Goal: Task Accomplishment & Management: Manage account settings

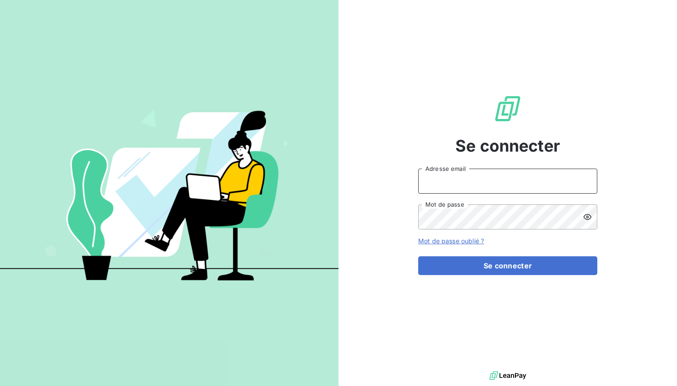
drag, startPoint x: 439, startPoint y: 187, endPoint x: 426, endPoint y: 173, distance: 18.7
click at [439, 186] on input "Adresse email" at bounding box center [507, 181] width 179 height 25
click at [0, 386] on com-1password-button at bounding box center [0, 386] width 0 height 0
click at [470, 183] on input "Adresse email" at bounding box center [507, 181] width 179 height 25
type input "n.terrazzoni@ecodia.net"
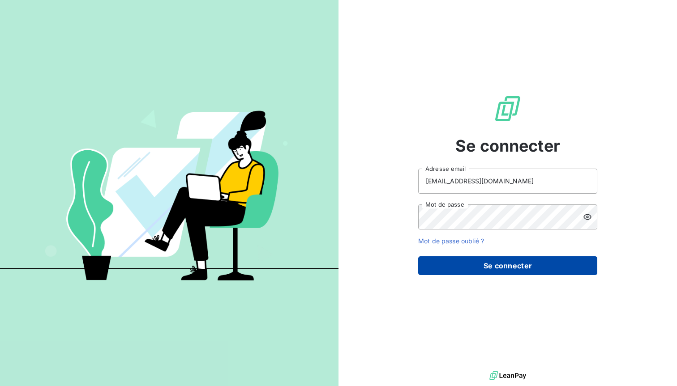
click at [498, 264] on button "Se connecter" at bounding box center [507, 266] width 179 height 19
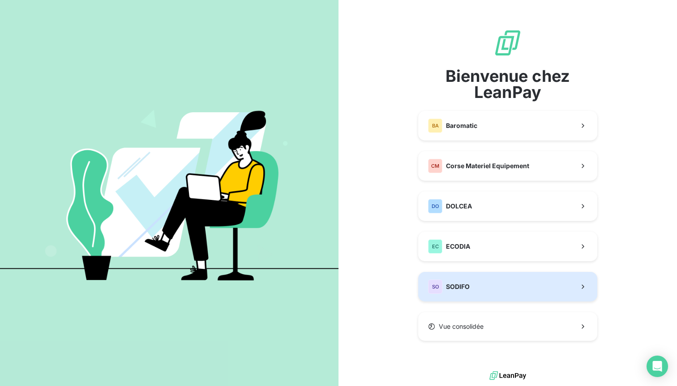
click at [475, 289] on button "SO SODIFO" at bounding box center [507, 287] width 179 height 30
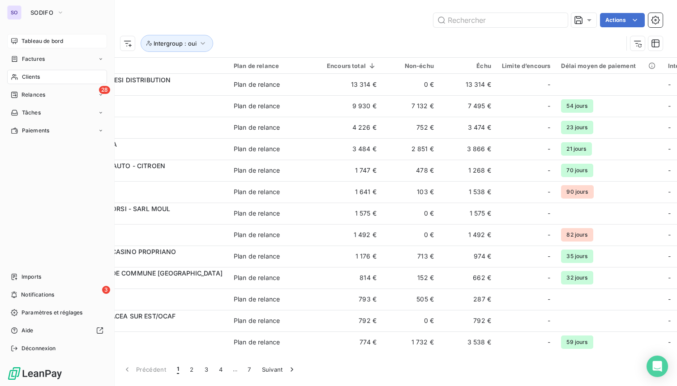
click at [34, 45] on span "Tableau de bord" at bounding box center [42, 41] width 42 height 8
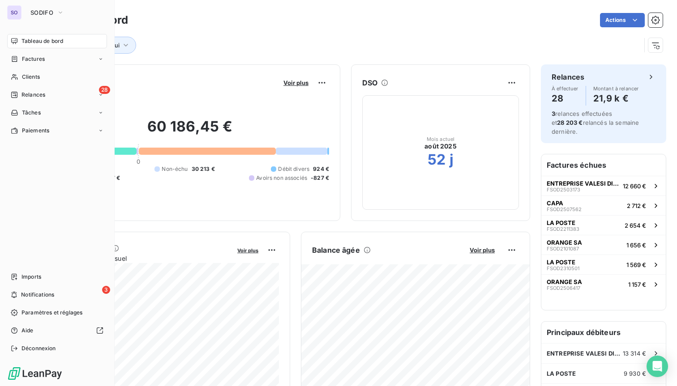
click at [14, 11] on div "SO" at bounding box center [14, 12] width 14 height 14
click at [63, 15] on icon "button" at bounding box center [60, 12] width 7 height 9
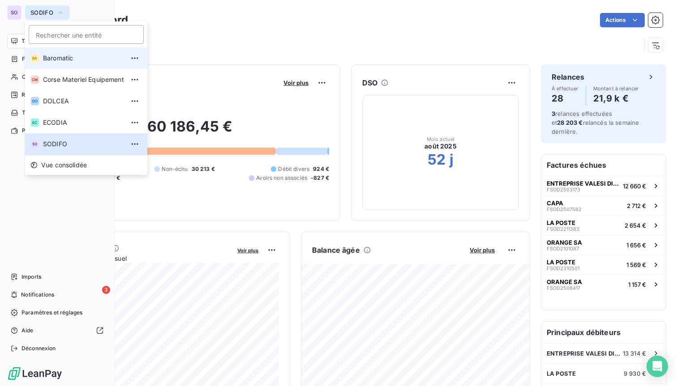
click at [77, 63] on li "BA Baromatic" at bounding box center [86, 57] width 122 height 21
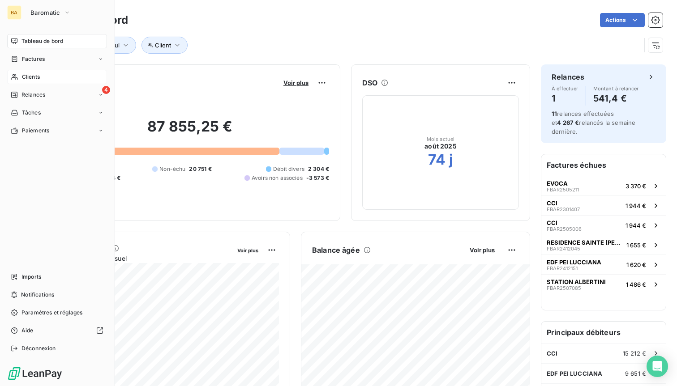
click at [39, 80] on span "Clients" at bounding box center [31, 77] width 18 height 8
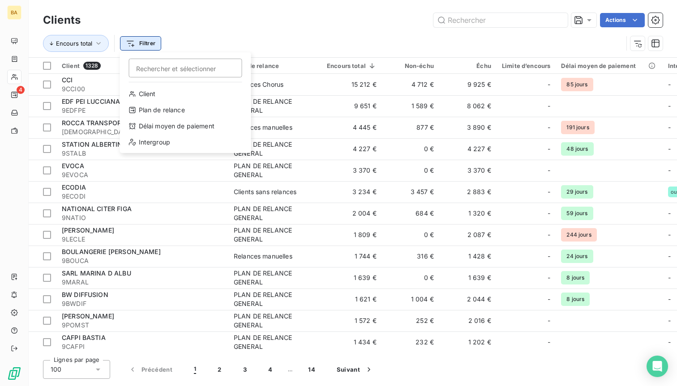
click at [137, 43] on html "BA 4 Clients Actions Encours total Filtrer Rechercher et sélectionner Client Pl…" at bounding box center [338, 193] width 677 height 386
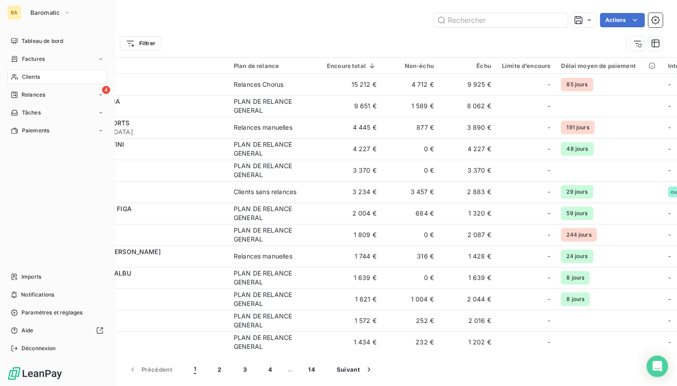
click at [11, 56] on html "BA Baromatic Tableau de bord Factures Clients 4 Relances Tâches Paiements Impor…" at bounding box center [338, 193] width 677 height 386
click at [22, 43] on span "Tableau de bord" at bounding box center [42, 41] width 42 height 8
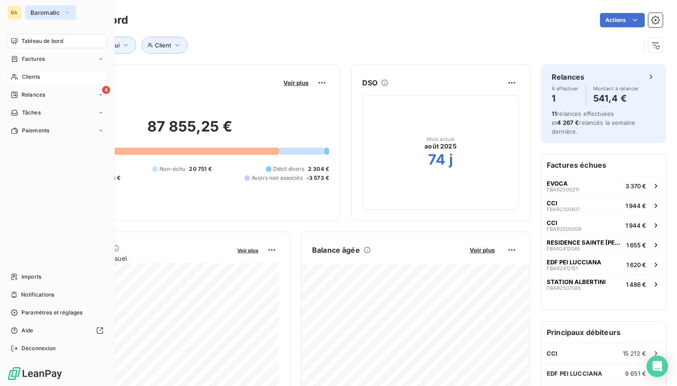
click at [41, 12] on span "Baromatic" at bounding box center [45, 12] width 30 height 7
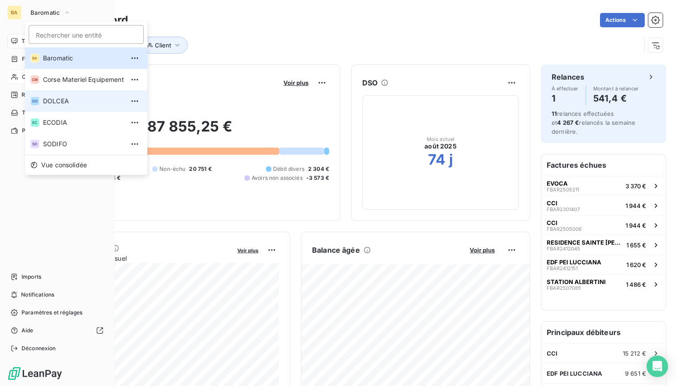
click at [73, 102] on span "DOLCEA" at bounding box center [83, 101] width 81 height 9
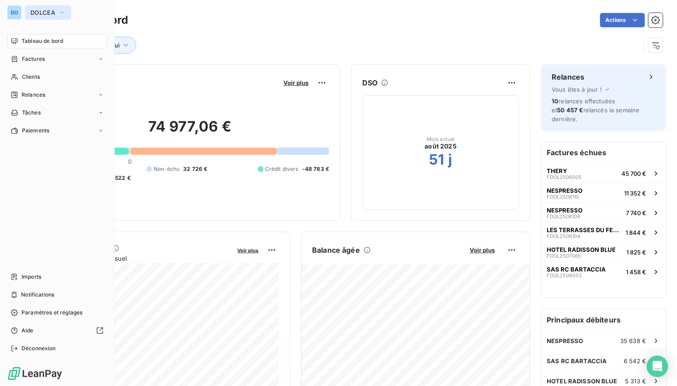
click at [64, 12] on icon "button" at bounding box center [62, 12] width 7 height 9
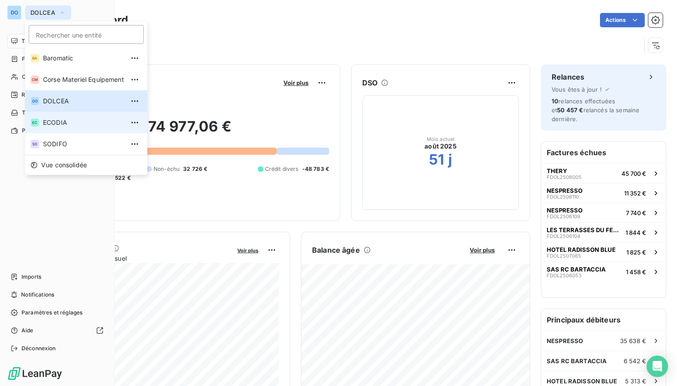
click at [89, 123] on span "ECODIA" at bounding box center [83, 122] width 81 height 9
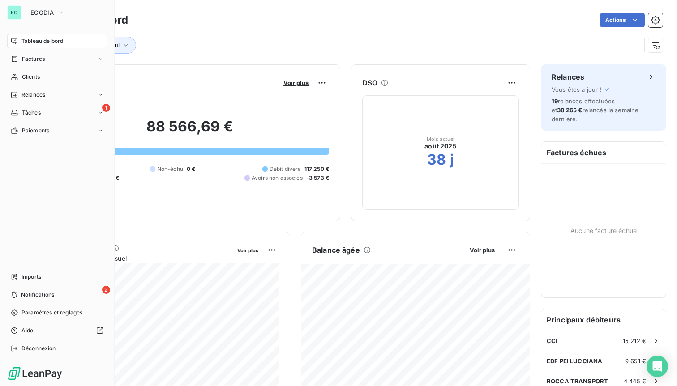
click at [13, 10] on div "EC" at bounding box center [14, 12] width 14 height 14
click at [50, 11] on span "ECODIA" at bounding box center [41, 12] width 23 height 7
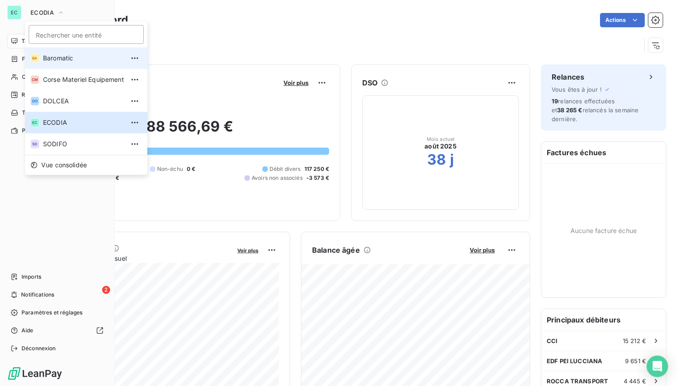
click at [56, 58] on span "Baromatic" at bounding box center [83, 58] width 81 height 9
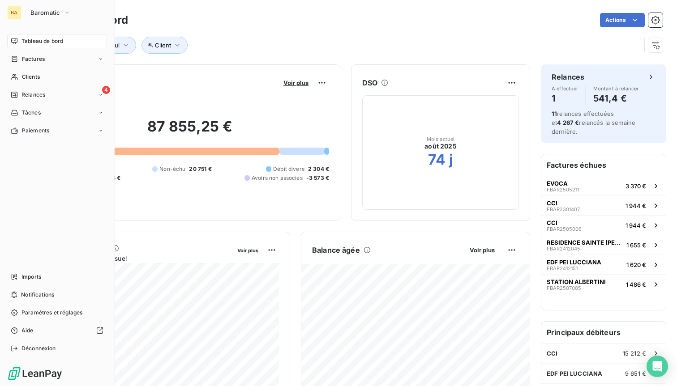
click at [23, 12] on div "BA Baromatic" at bounding box center [57, 12] width 100 height 14
click at [59, 16] on span "Baromatic" at bounding box center [45, 12] width 30 height 7
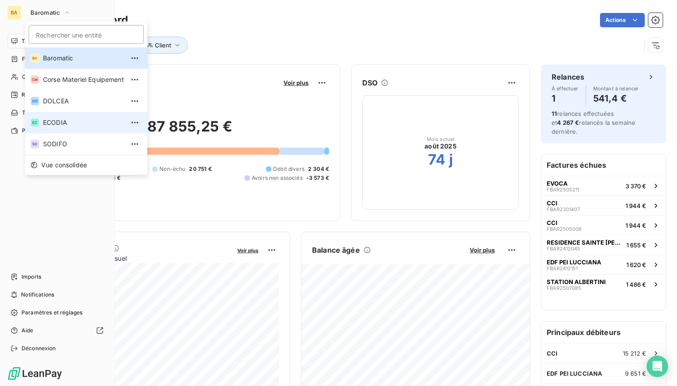
click at [65, 124] on span "ECODIA" at bounding box center [83, 122] width 81 height 9
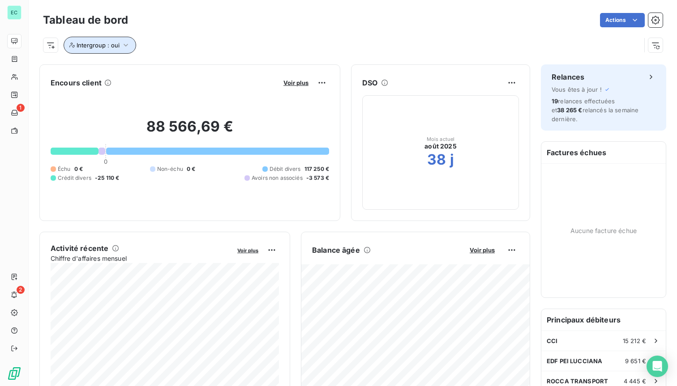
click at [124, 50] on button "Intergroup : oui" at bounding box center [100, 45] width 73 height 17
click at [227, 38] on div "Intergroup : oui" at bounding box center [342, 45] width 598 height 17
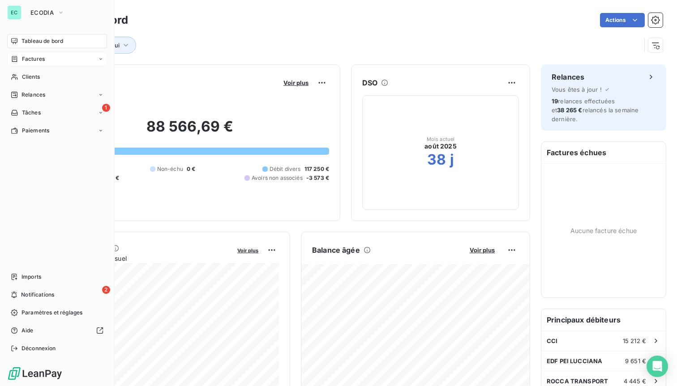
click at [37, 60] on span "Factures" at bounding box center [33, 59] width 23 height 8
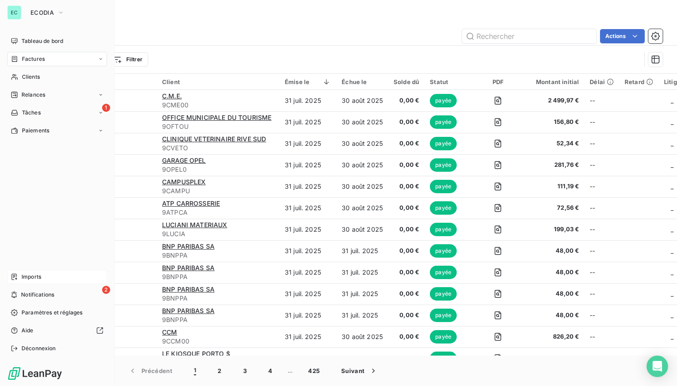
click at [30, 279] on span "Imports" at bounding box center [31, 277] width 20 height 8
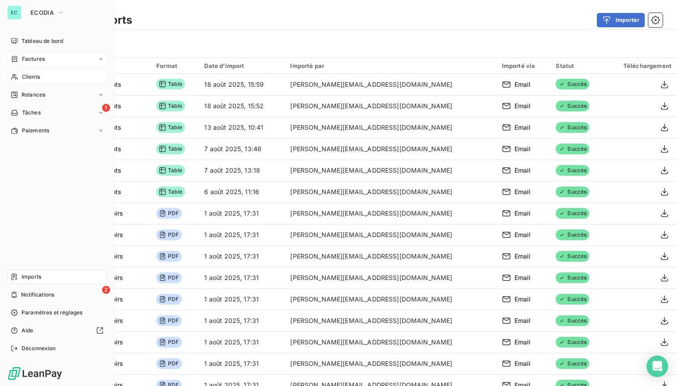
click at [36, 78] on span "Clients" at bounding box center [31, 77] width 18 height 8
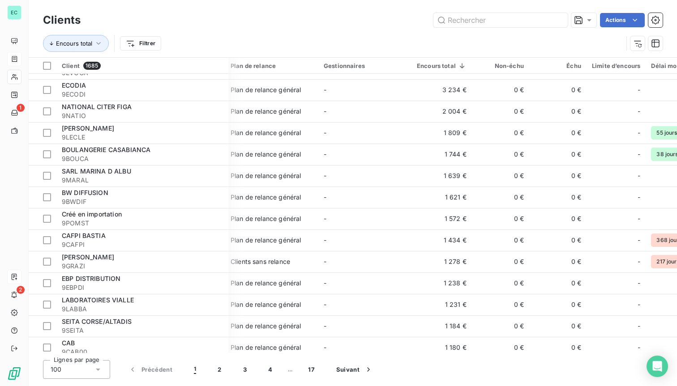
scroll to position [0, 3]
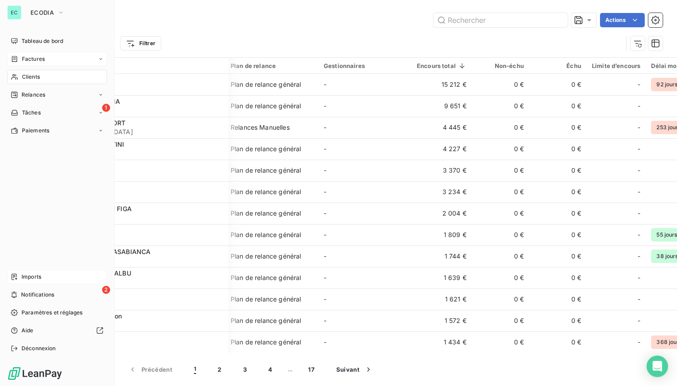
click at [32, 59] on span "Factures" at bounding box center [33, 59] width 23 height 8
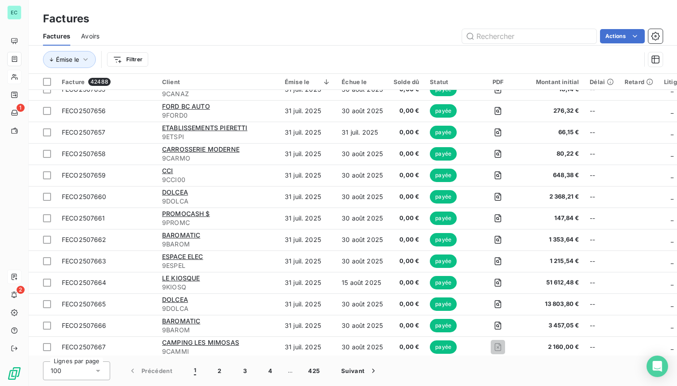
scroll to position [1887, 0]
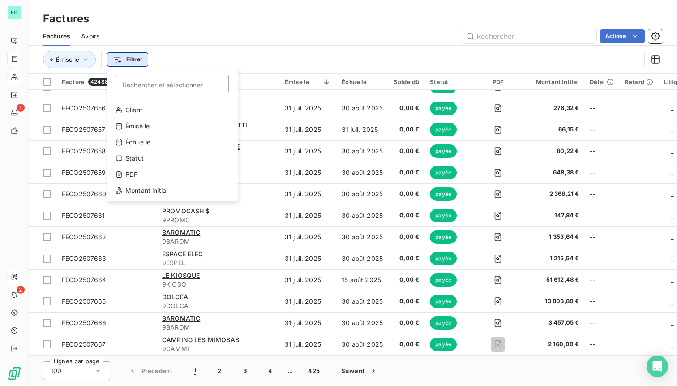
click at [125, 59] on html "EC 1 2 Factures Factures Avoirs Actions Émise le Filtrer Rechercher et sélectio…" at bounding box center [338, 193] width 677 height 386
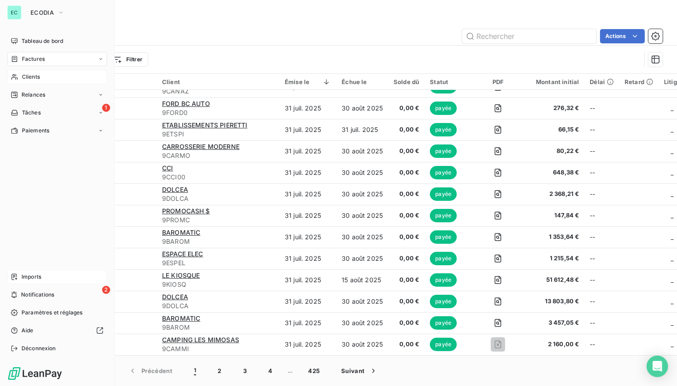
click at [9, 39] on html "EC ECODIA Tableau de bord Factures Clients Relances 1 Tâches Paiements Imports …" at bounding box center [338, 193] width 677 height 386
click at [16, 39] on icon at bounding box center [14, 41] width 7 height 7
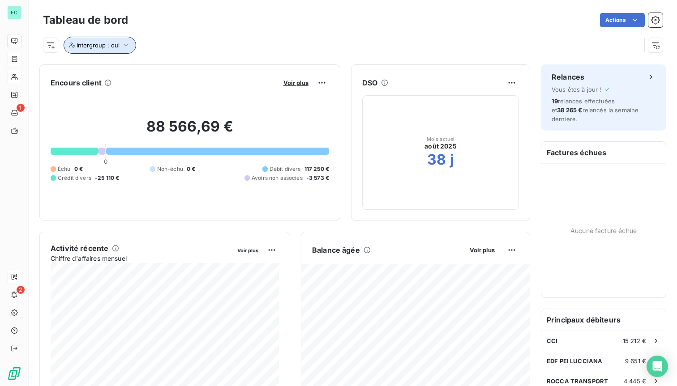
click at [124, 48] on icon "button" at bounding box center [125, 45] width 9 height 9
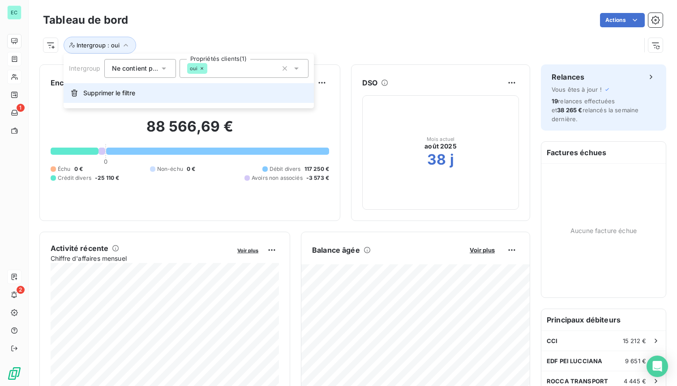
click at [123, 94] on span "Supprimer le filtre" at bounding box center [109, 93] width 52 height 9
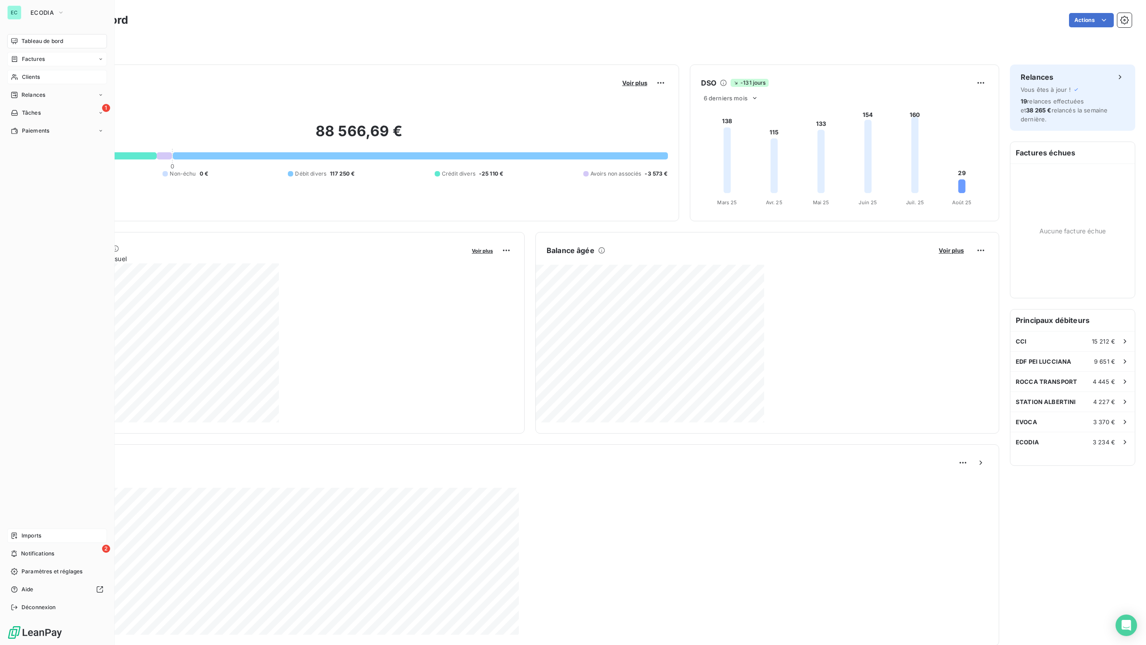
click at [57, 43] on span "Tableau de bord" at bounding box center [42, 41] width 42 height 8
click at [20, 10] on div "EC" at bounding box center [14, 12] width 14 height 14
click at [57, 16] on icon "button" at bounding box center [60, 12] width 7 height 9
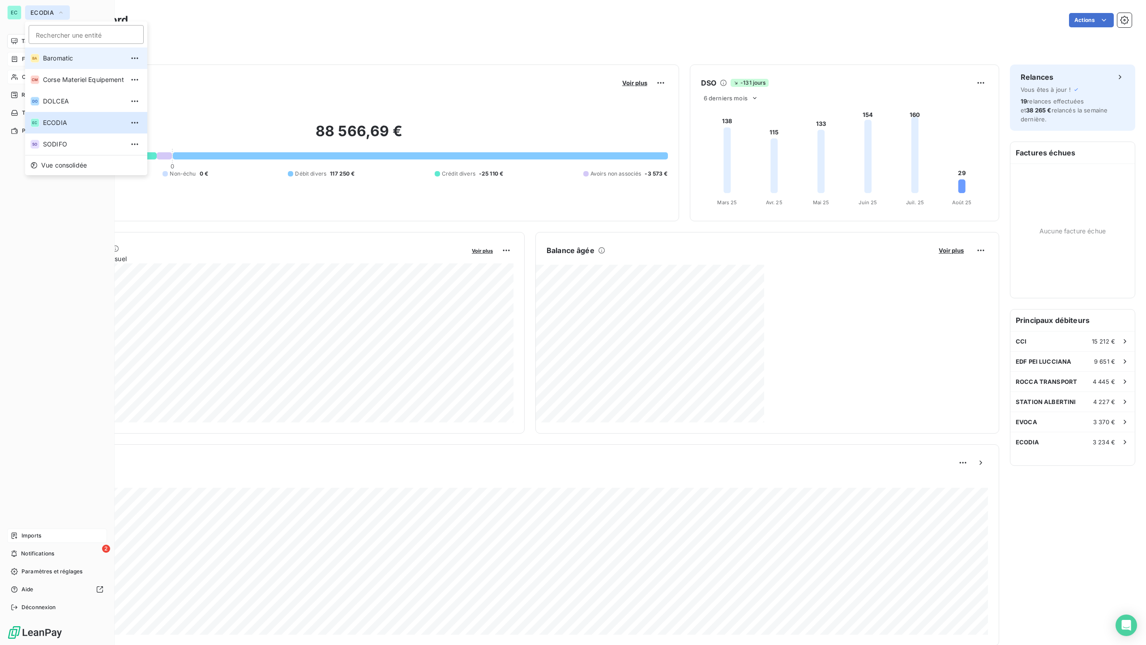
click at [58, 59] on span "Baromatic" at bounding box center [83, 58] width 81 height 9
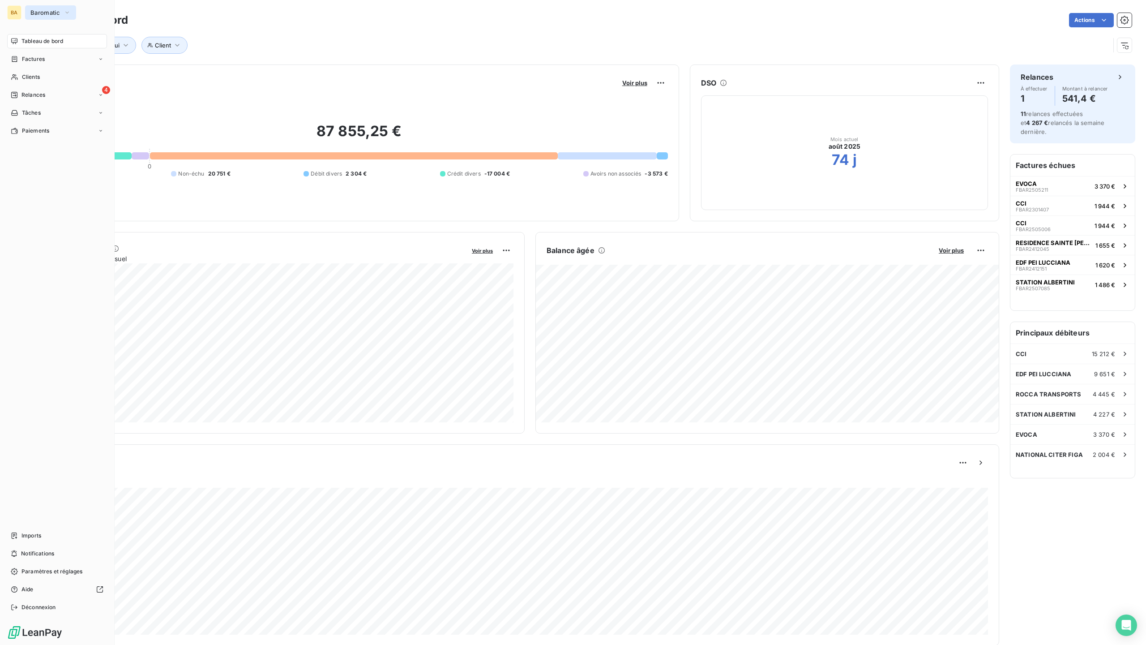
click at [66, 9] on icon "button" at bounding box center [67, 12] width 7 height 9
click at [65, 121] on span "ECODIA" at bounding box center [83, 122] width 81 height 9
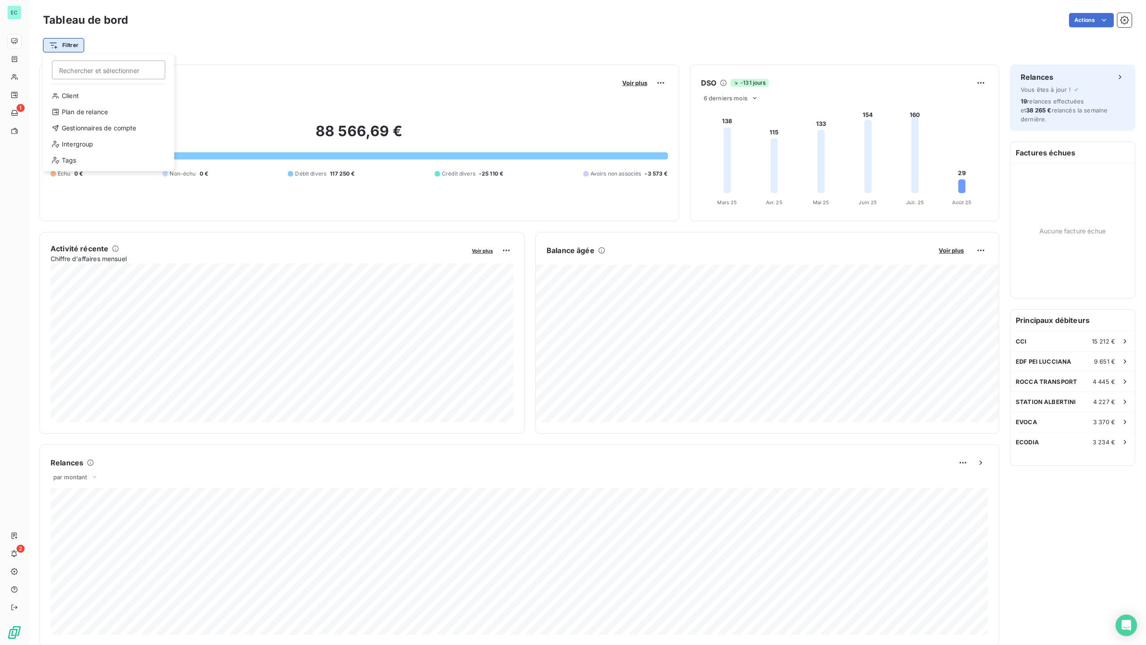
click at [72, 45] on html "EC 1 2 Tableau de bord Actions Filtrer Rechercher et sélectionner Client Plan d…" at bounding box center [573, 322] width 1146 height 645
click at [82, 145] on div "Intergroup" at bounding box center [109, 144] width 124 height 14
click at [163, 67] on icon at bounding box center [163, 68] width 9 height 9
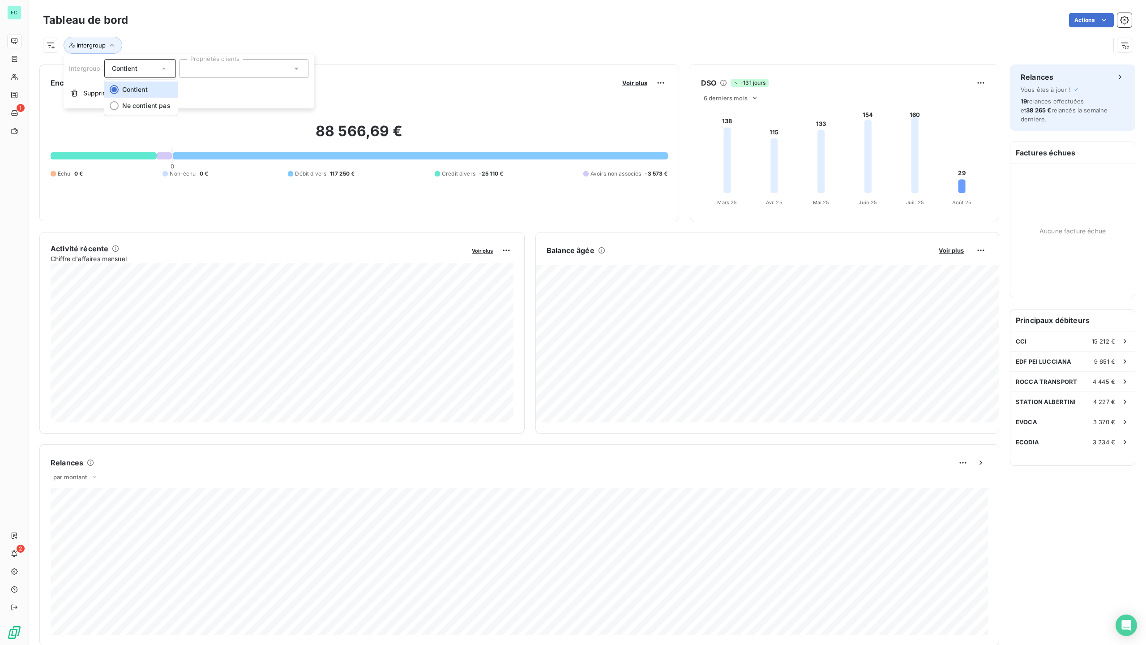
click at [300, 71] on icon at bounding box center [296, 68] width 9 height 9
click at [191, 91] on div at bounding box center [191, 90] width 8 height 8
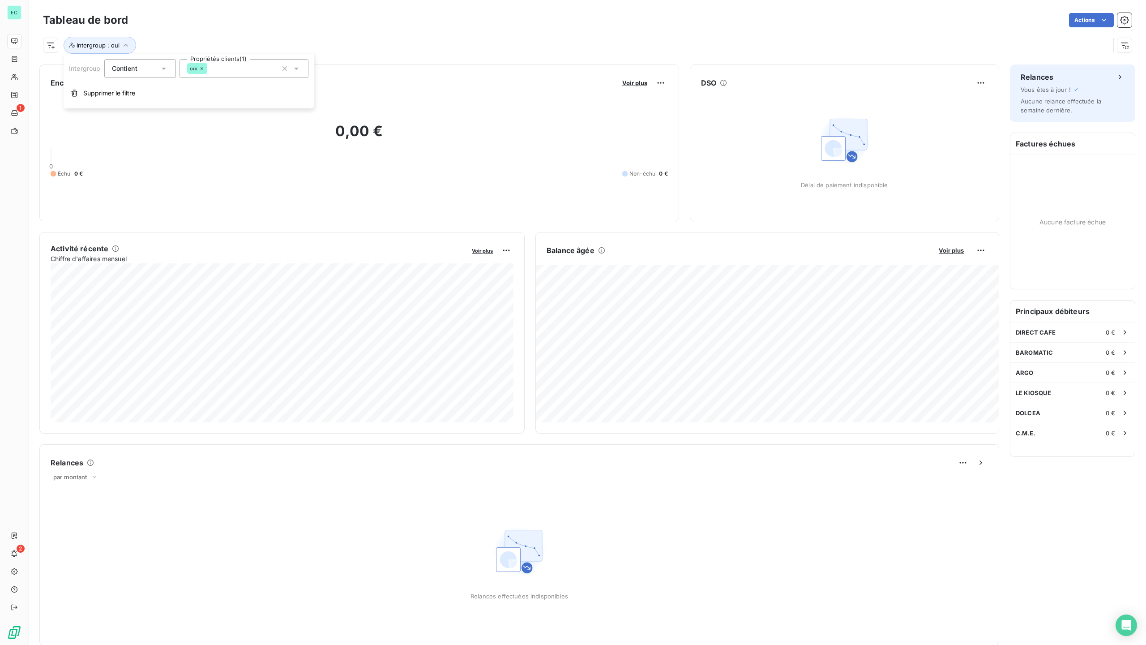
click at [162, 69] on icon at bounding box center [163, 68] width 9 height 9
click at [141, 103] on span "Ne contient pas" at bounding box center [146, 106] width 48 height 8
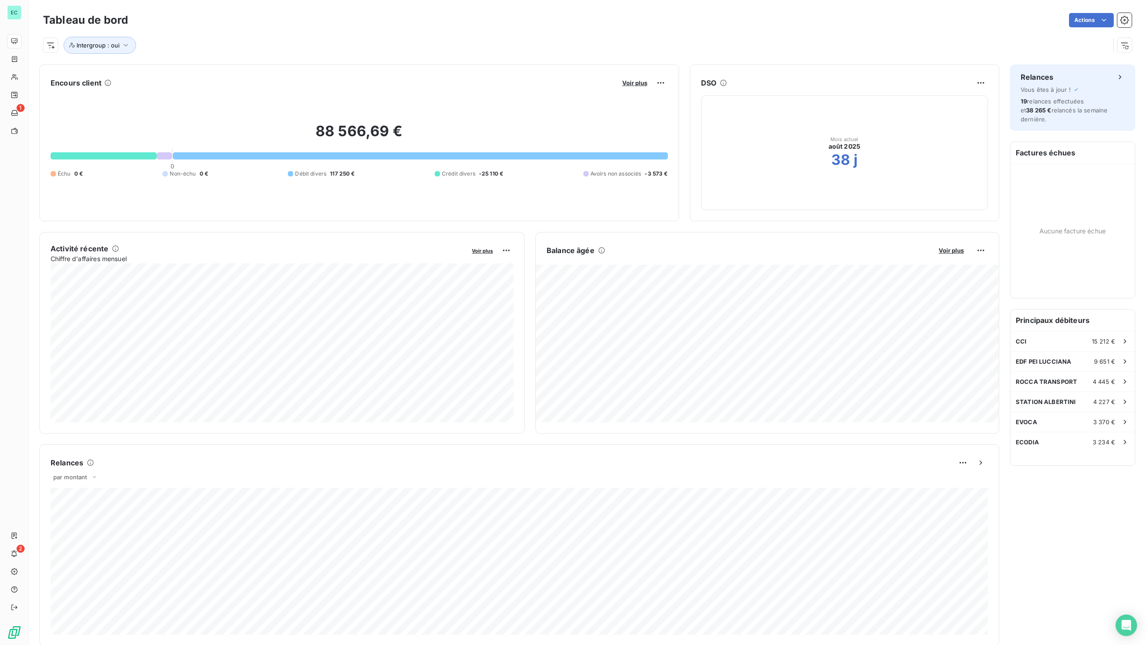
click at [266, 22] on div "Actions" at bounding box center [635, 20] width 993 height 14
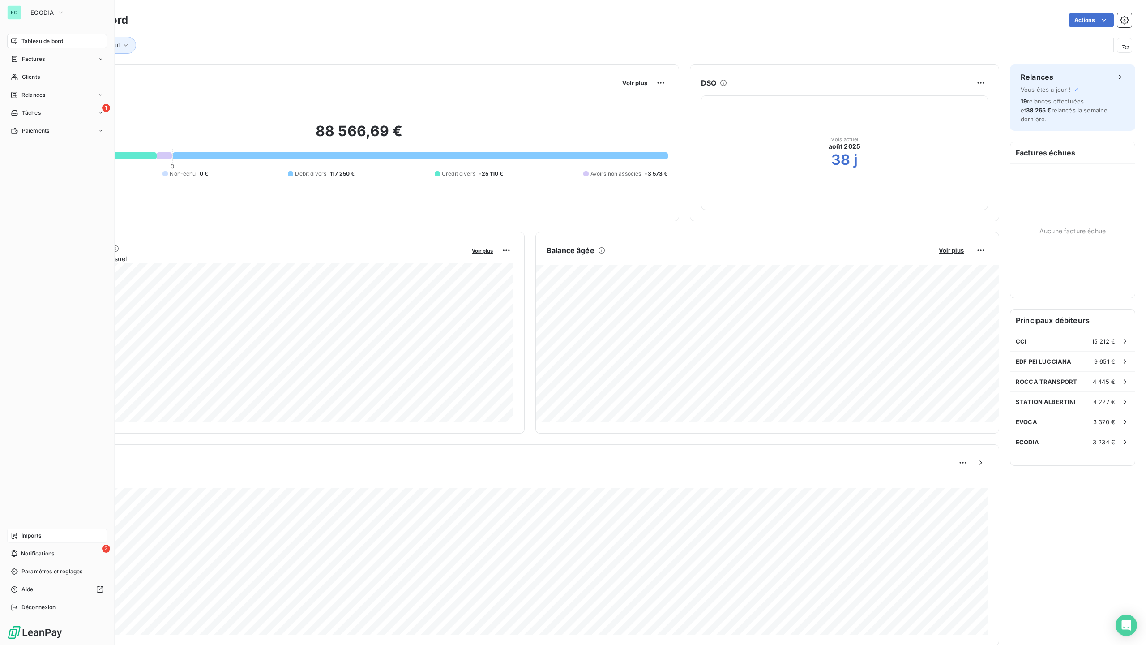
click at [34, 534] on span "Imports" at bounding box center [31, 536] width 20 height 8
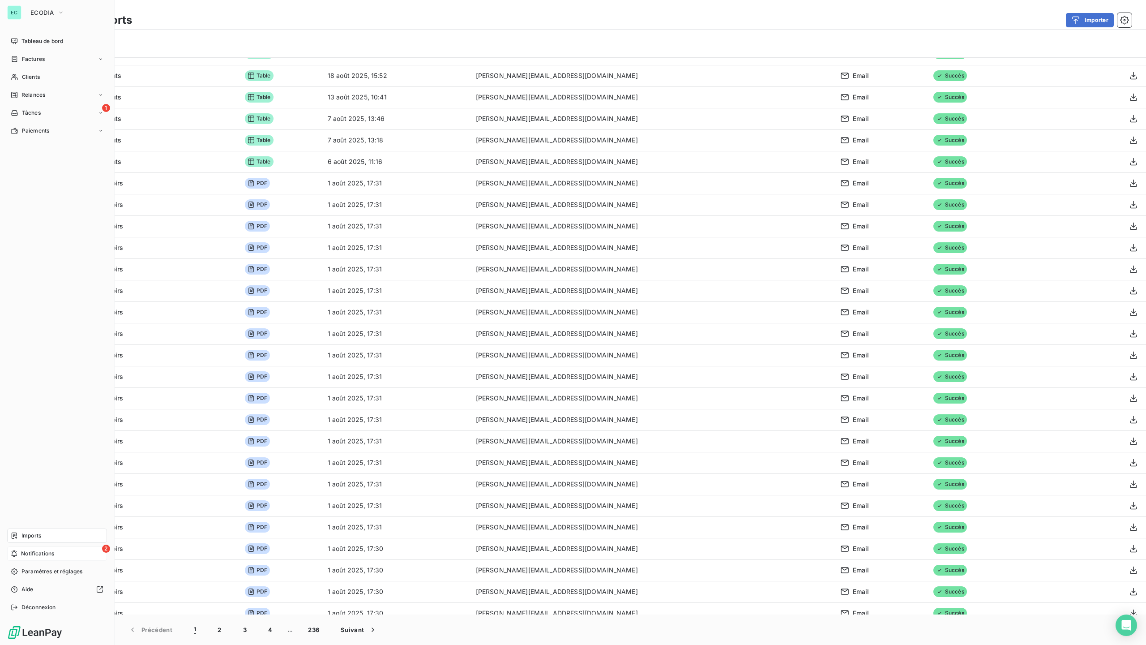
click at [37, 554] on span "Notifications" at bounding box center [37, 553] width 33 height 8
click at [56, 315] on div "Tableau de bord Factures Clients Relances 1 Tâches Paiements Imports 2 Notifica…" at bounding box center [57, 324] width 100 height 580
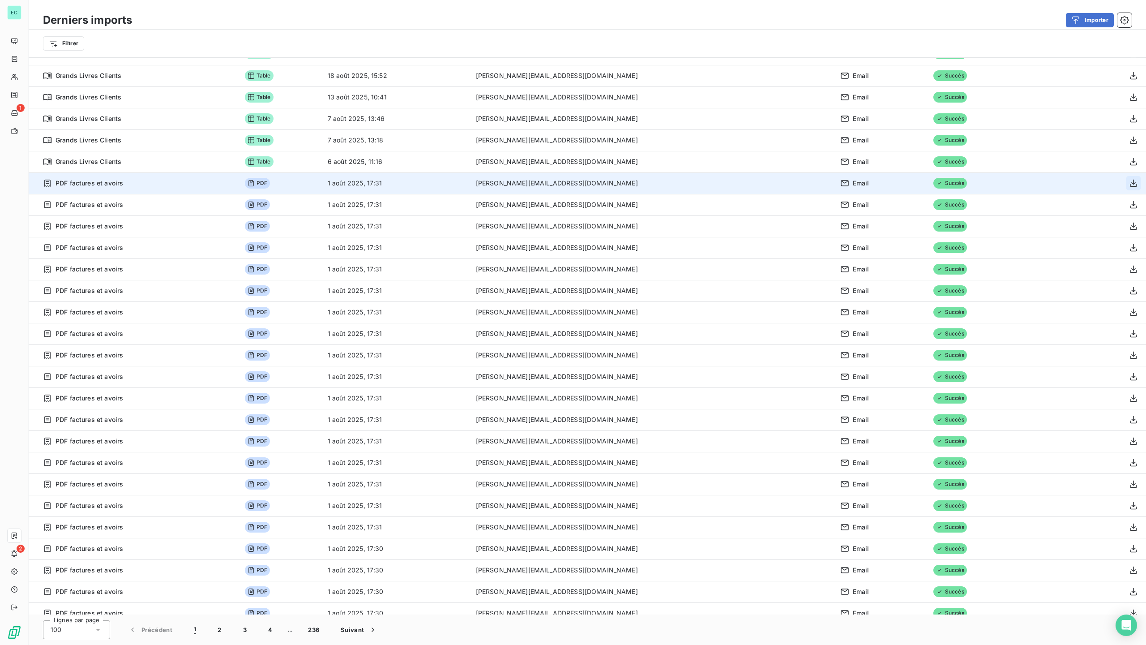
click at [1131, 184] on icon "button" at bounding box center [1133, 184] width 7 height 8
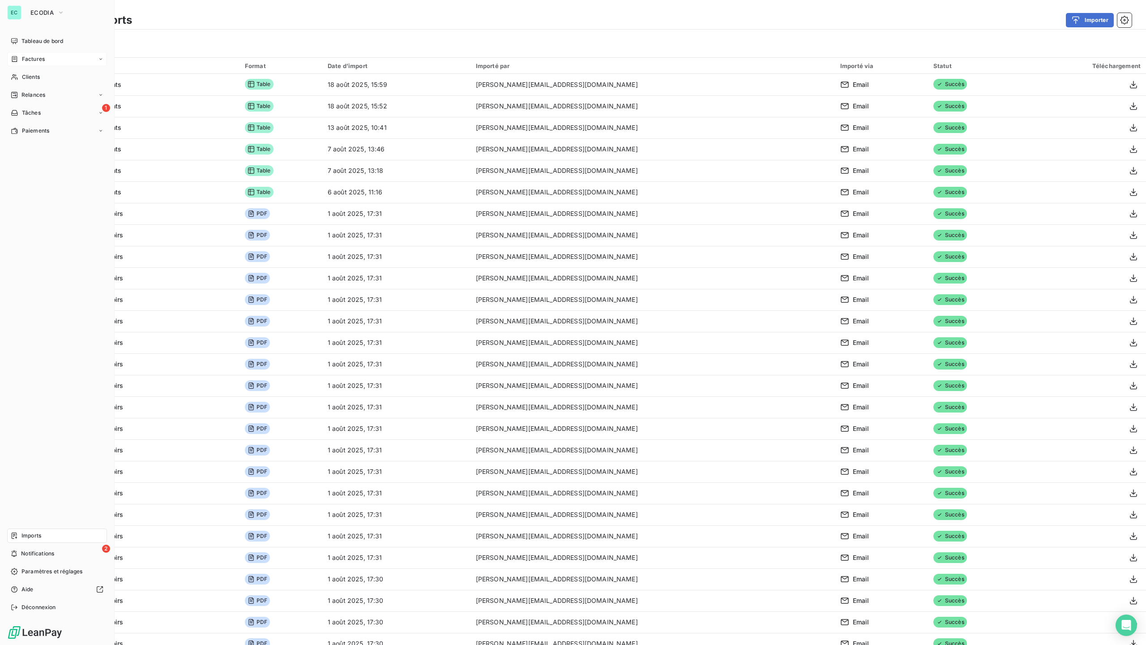
click at [26, 58] on span "Factures" at bounding box center [33, 59] width 23 height 8
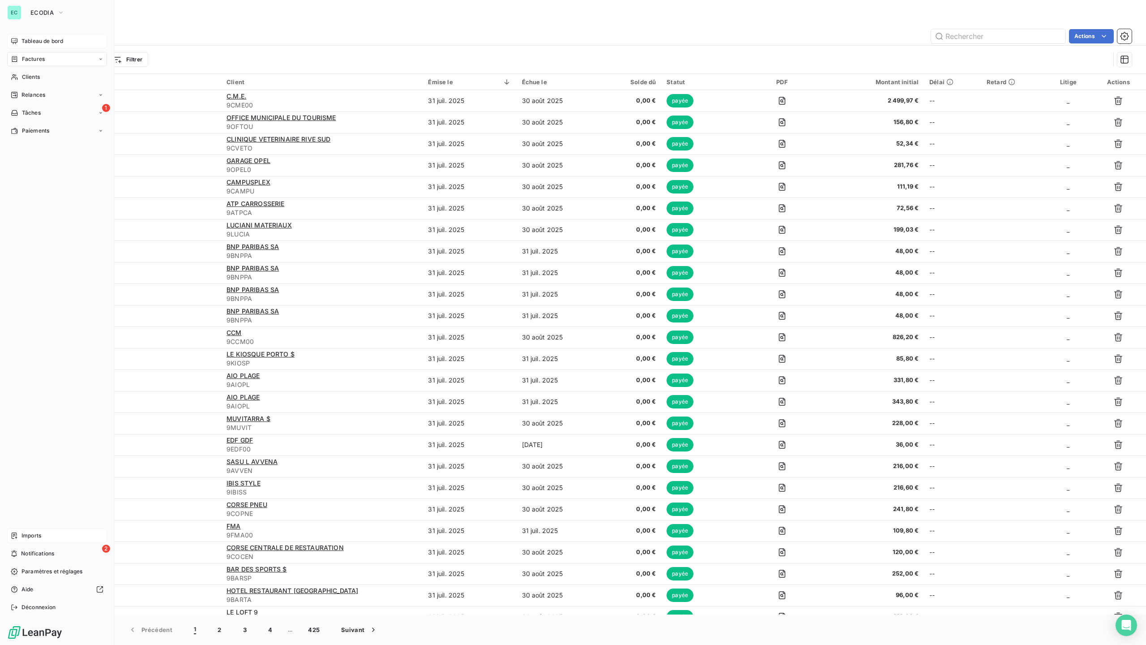
click at [33, 40] on span "Tableau de bord" at bounding box center [42, 41] width 42 height 8
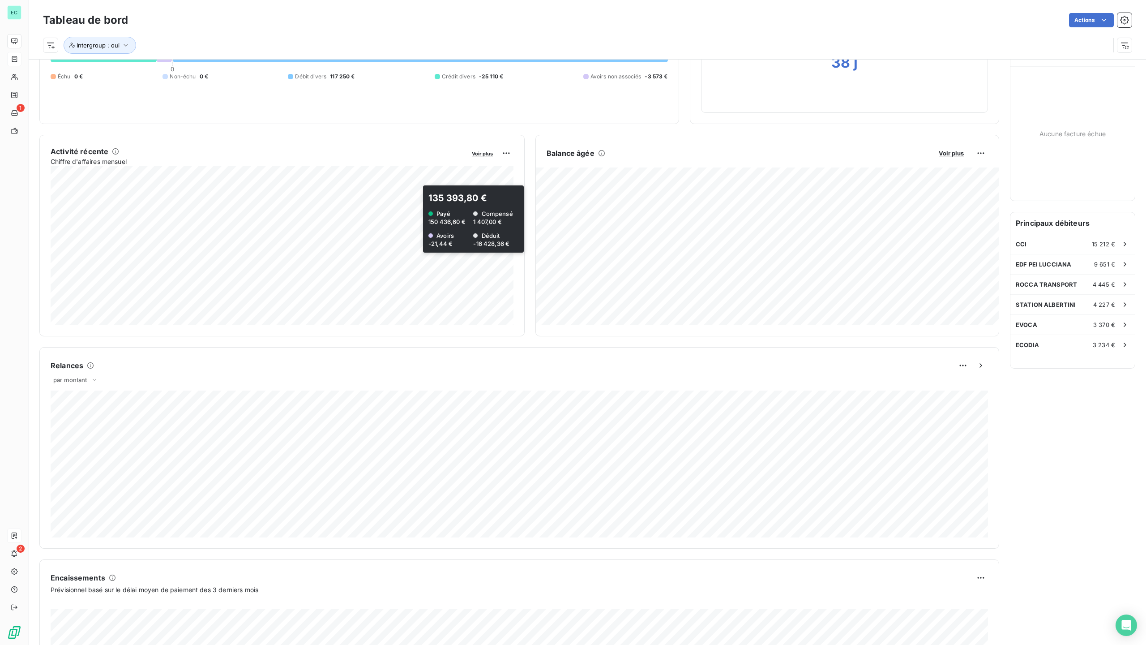
scroll to position [97, 0]
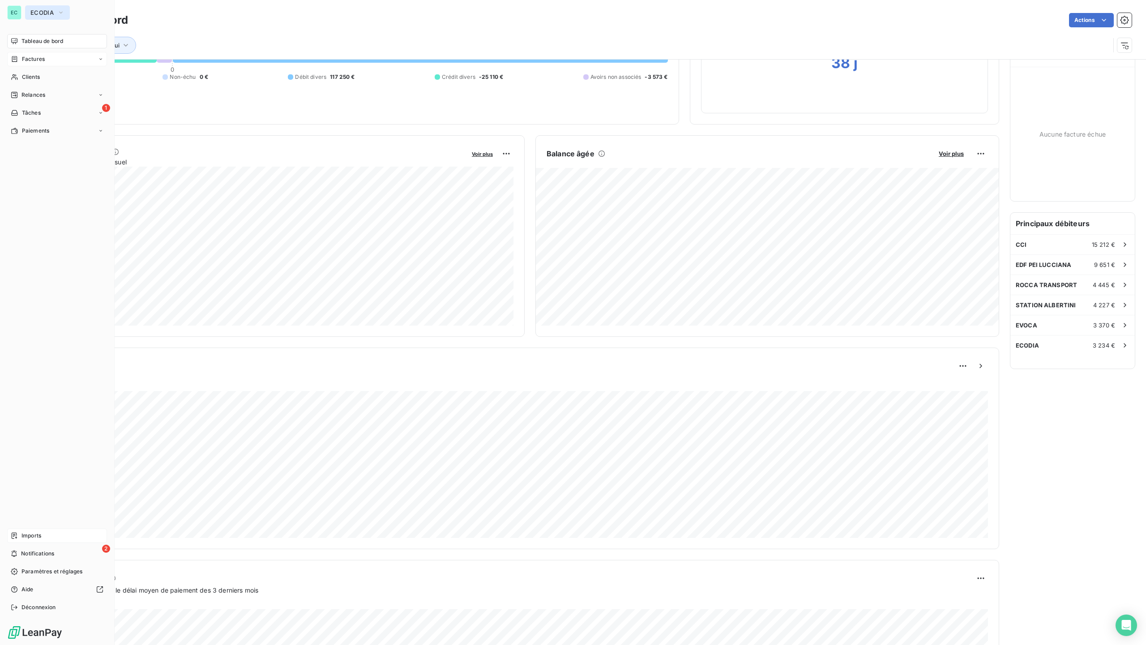
click at [37, 8] on button "ECODIA" at bounding box center [47, 12] width 45 height 14
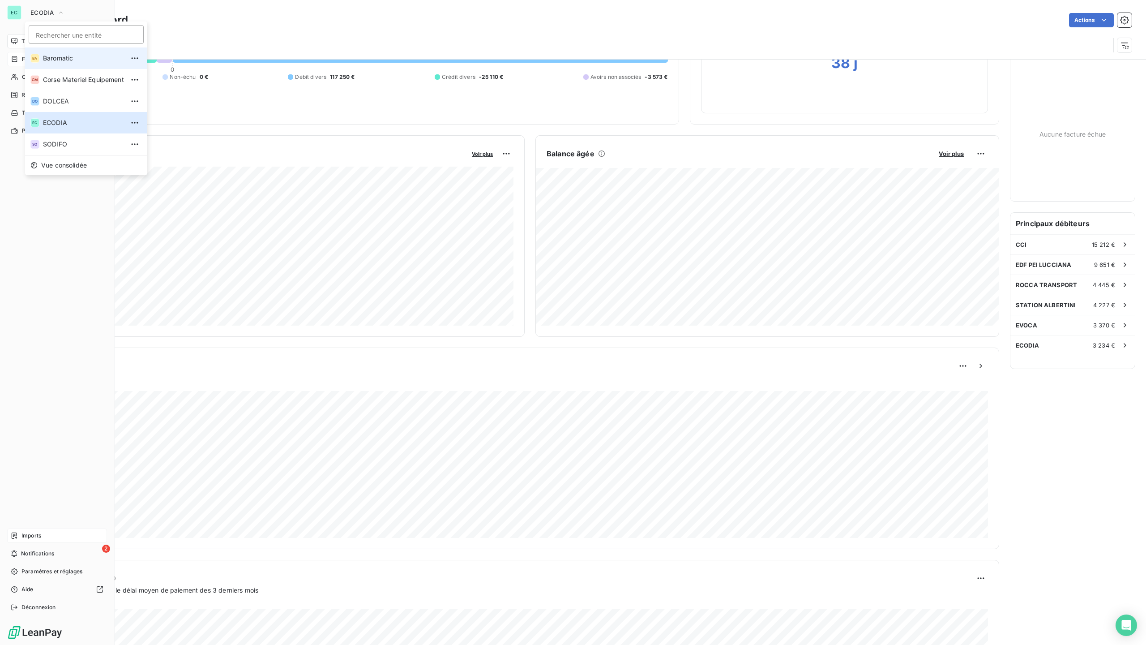
click at [59, 57] on span "Baromatic" at bounding box center [83, 58] width 81 height 9
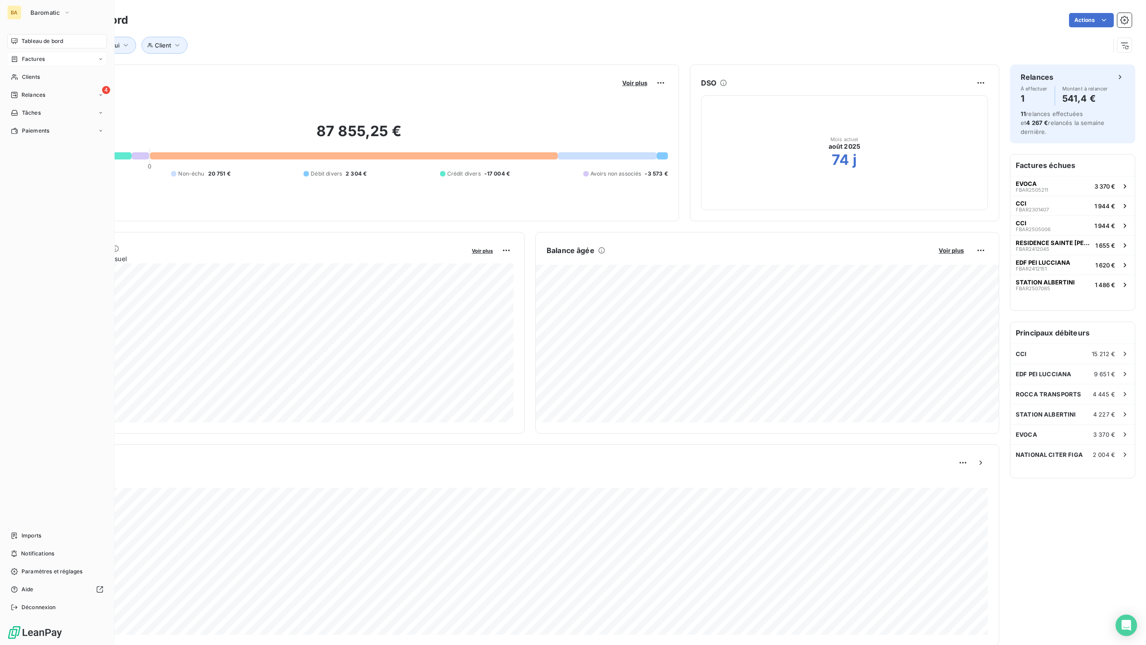
click at [29, 57] on span "Factures" at bounding box center [33, 59] width 23 height 8
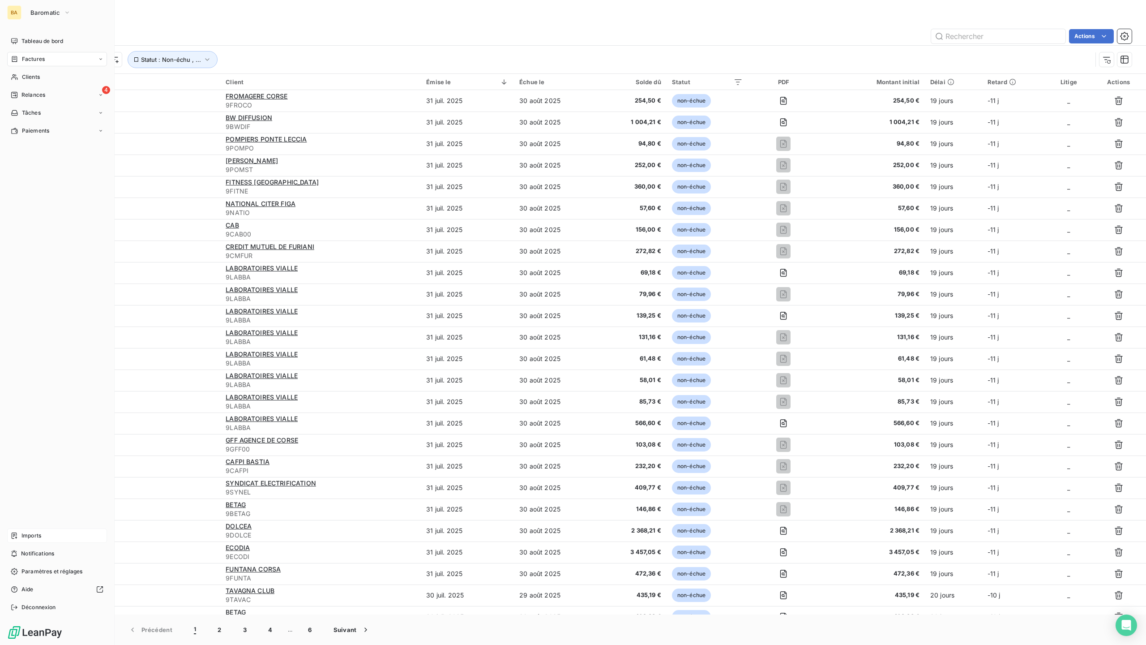
click at [39, 536] on span "Imports" at bounding box center [31, 536] width 20 height 8
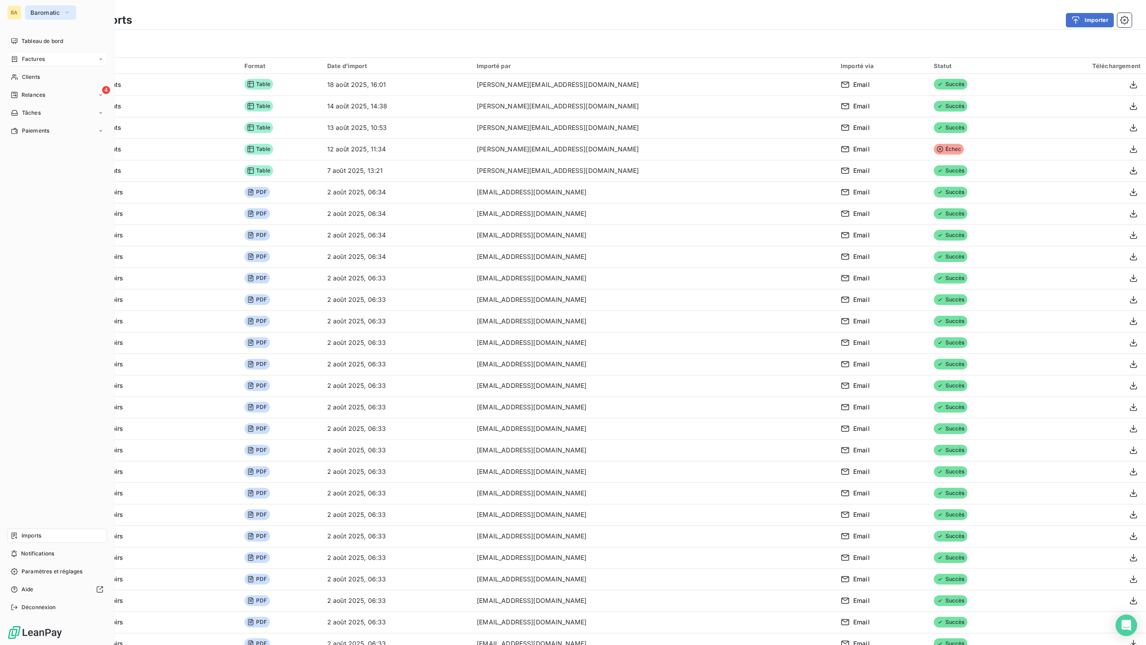
click at [64, 15] on icon "button" at bounding box center [67, 12] width 7 height 9
click at [59, 81] on span "Corse Materiel Equipement" at bounding box center [83, 79] width 81 height 9
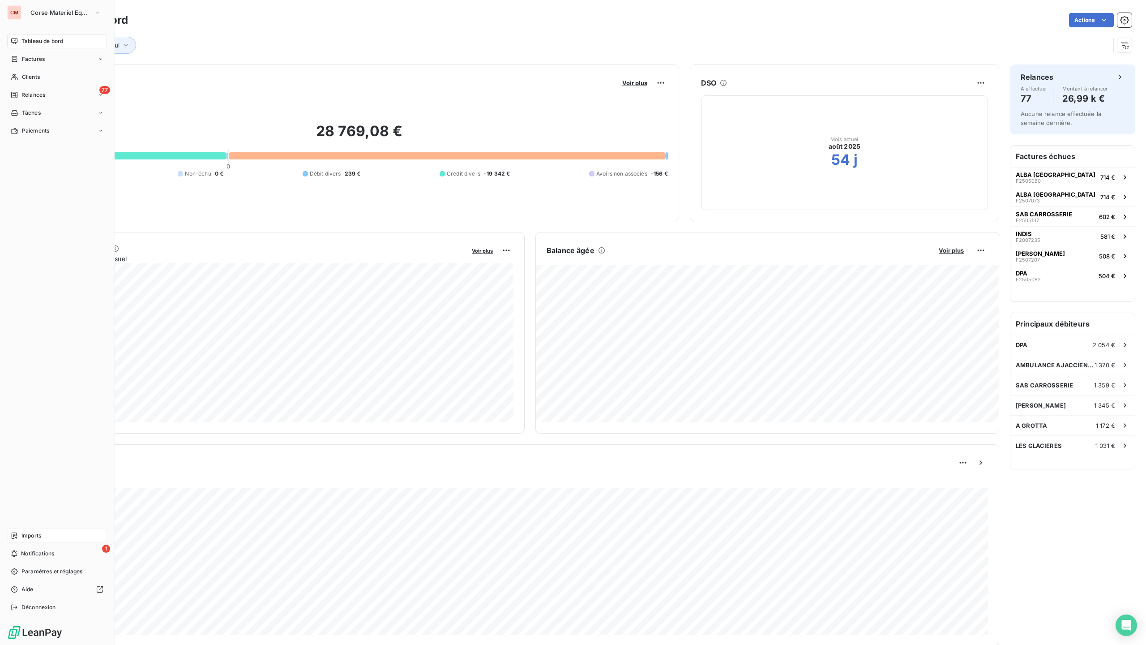
click at [46, 536] on div "Imports" at bounding box center [57, 535] width 100 height 14
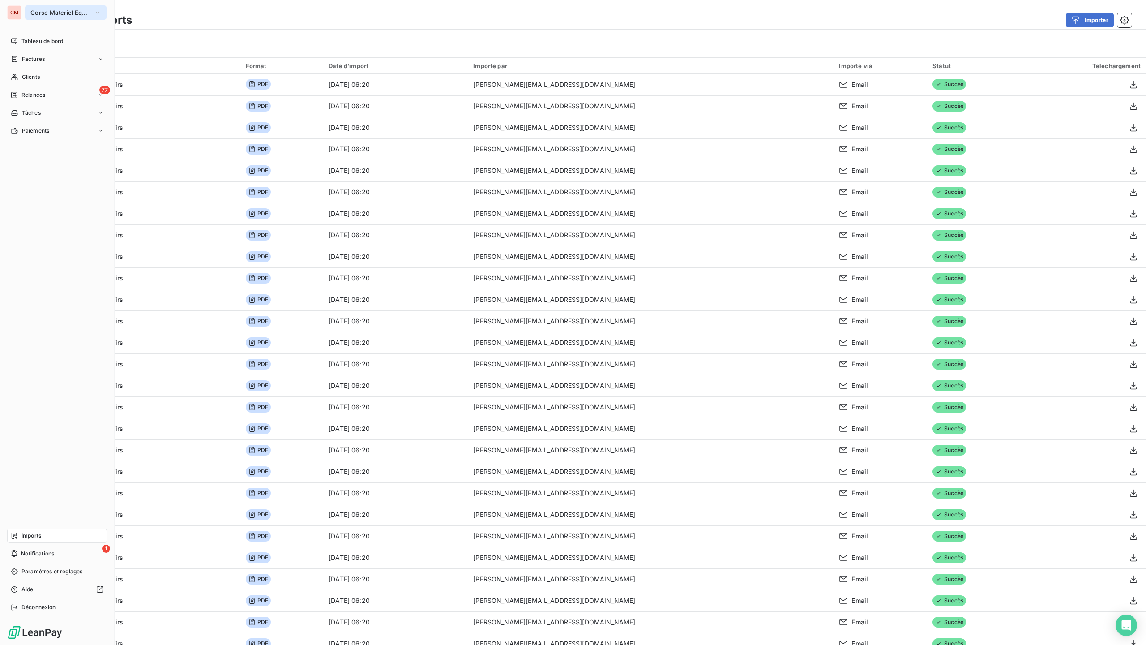
click at [30, 9] on button "Corse Materiel Equipement" at bounding box center [66, 12] width 82 height 14
click at [63, 99] on span "DOLCEA" at bounding box center [83, 101] width 81 height 9
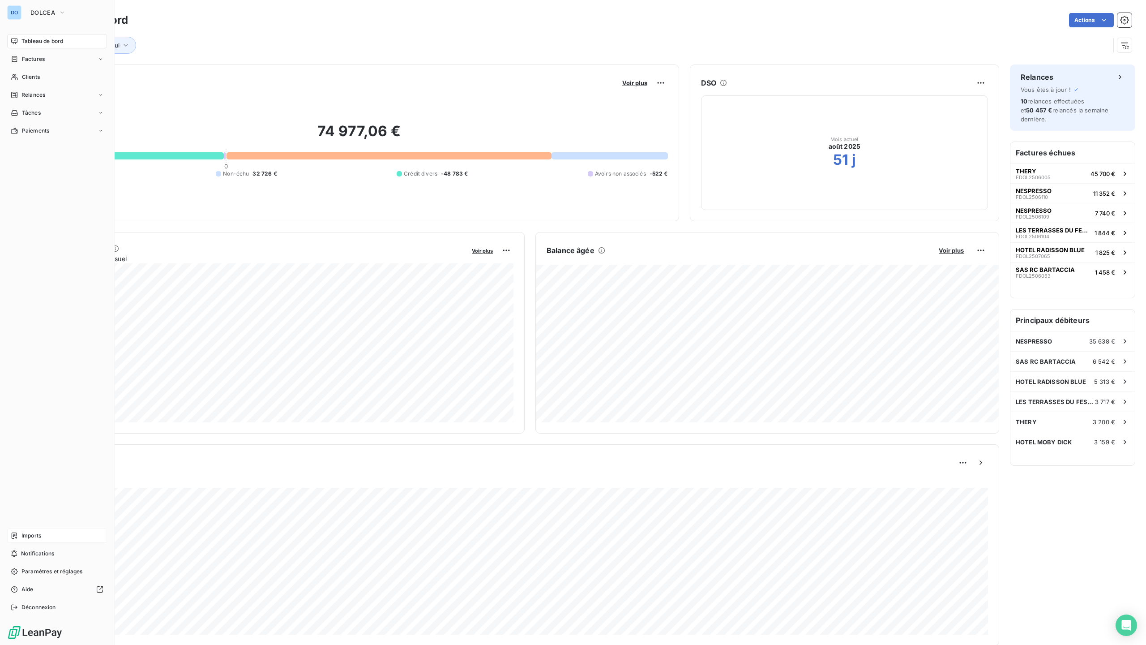
click at [24, 534] on span "Imports" at bounding box center [31, 536] width 20 height 8
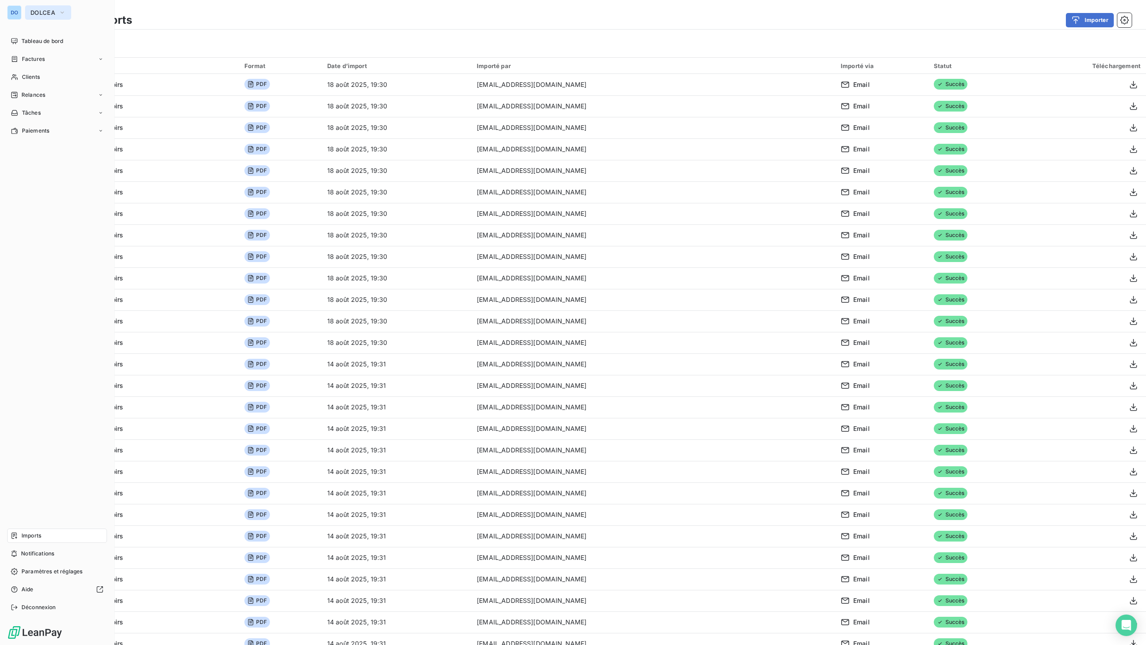
click at [53, 9] on span "DOLCEA" at bounding box center [42, 12] width 25 height 7
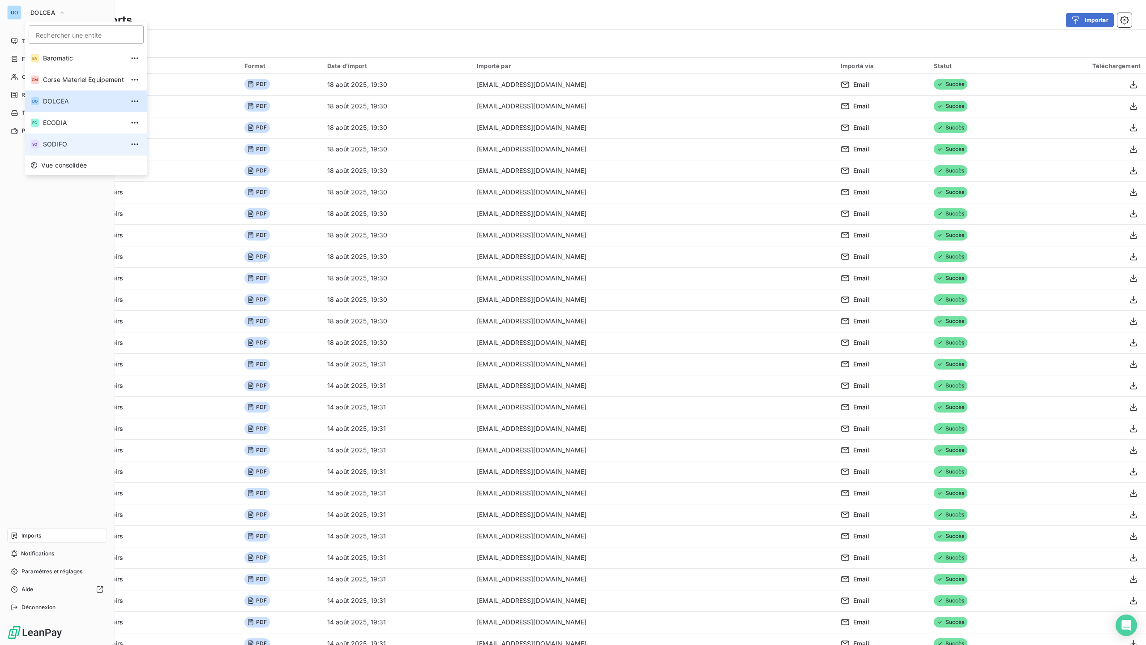
click at [61, 142] on span "SODIFO" at bounding box center [83, 144] width 81 height 9
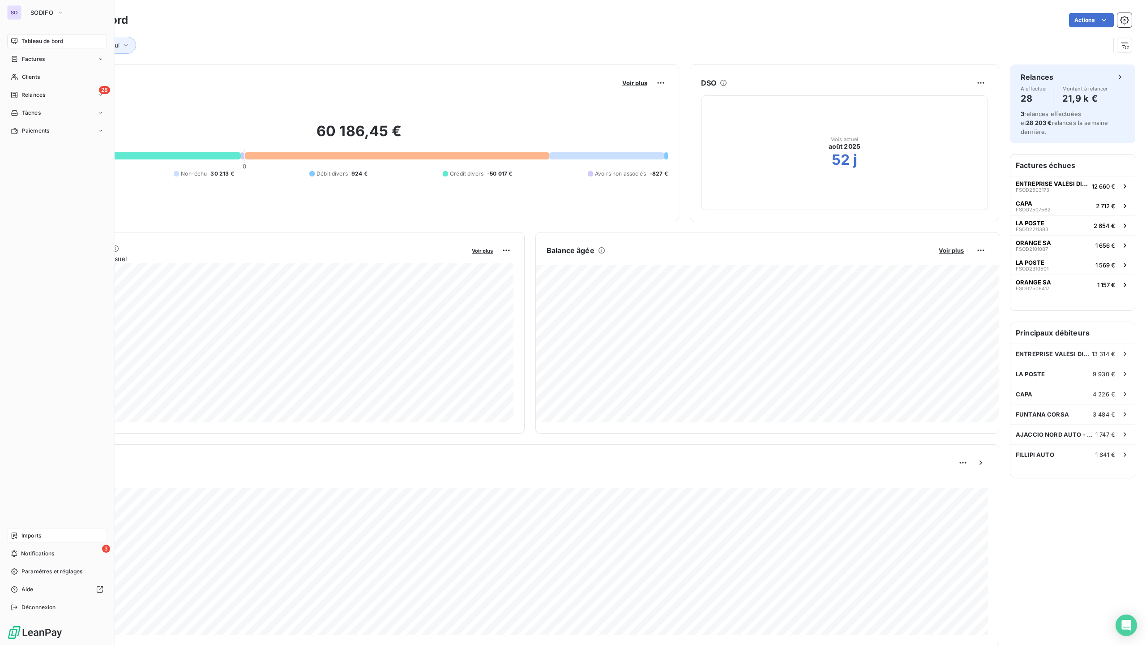
click at [28, 531] on div "Imports" at bounding box center [57, 535] width 100 height 14
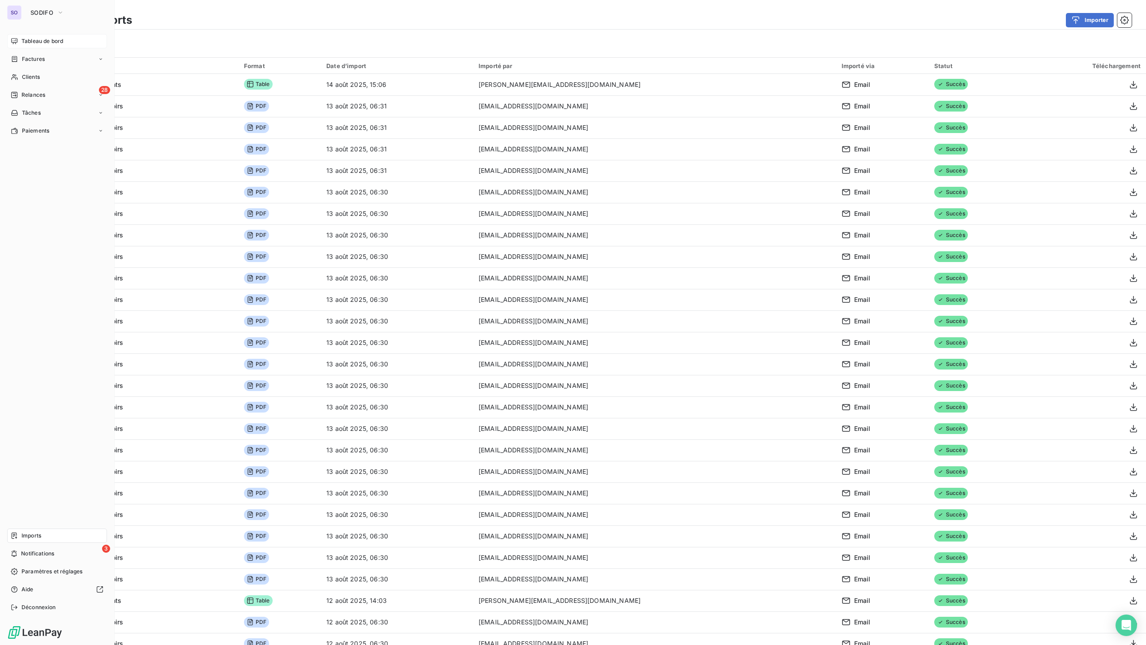
click at [34, 39] on span "Tableau de bord" at bounding box center [42, 41] width 42 height 8
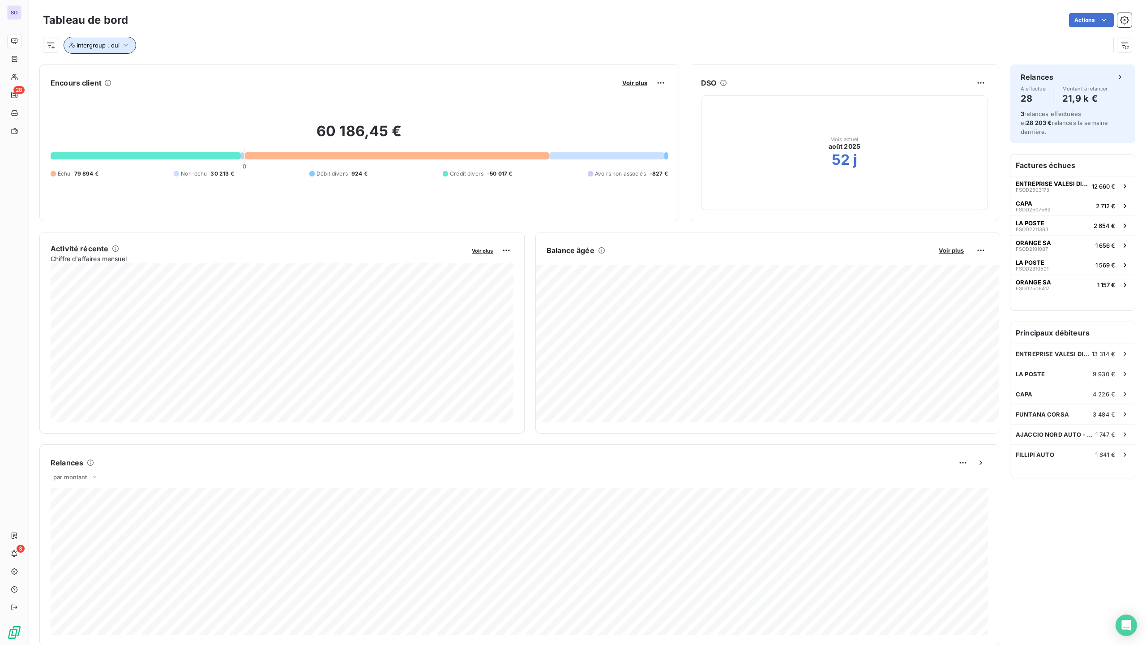
click at [126, 42] on icon "button" at bounding box center [125, 45] width 9 height 9
click at [201, 68] on icon at bounding box center [201, 68] width 5 height 5
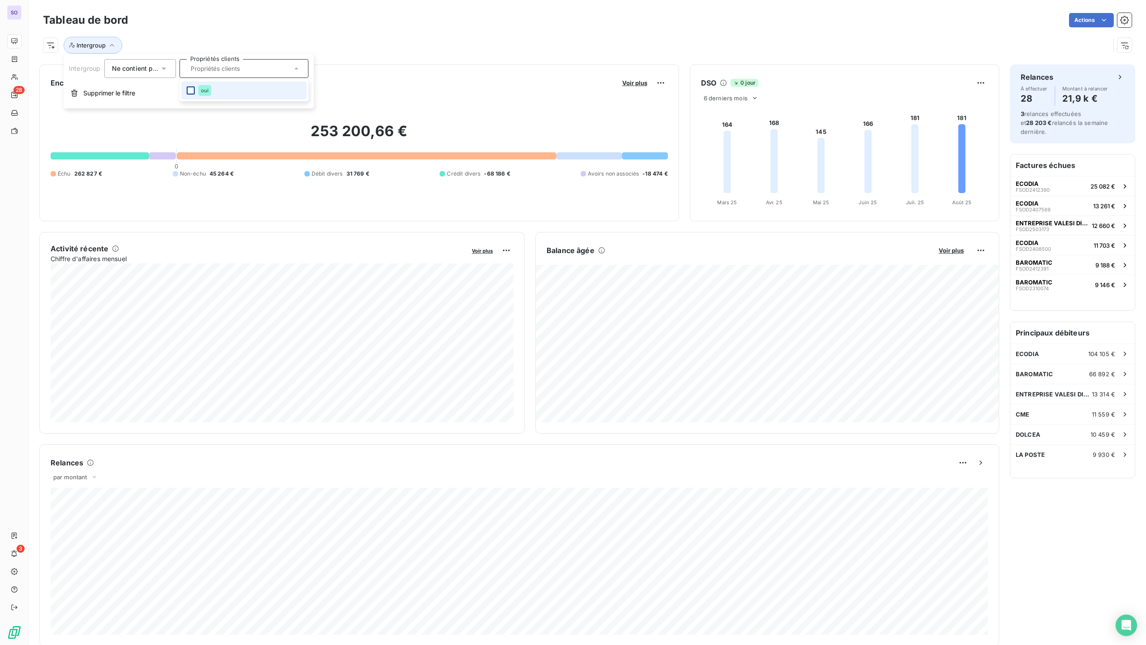
click at [189, 89] on div at bounding box center [191, 90] width 8 height 8
